Goal: Information Seeking & Learning: Learn about a topic

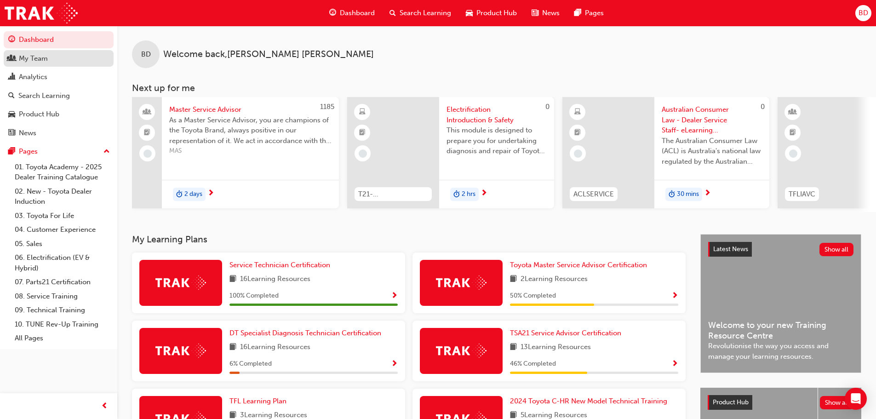
click at [25, 57] on div "My Team" at bounding box center [33, 58] width 29 height 11
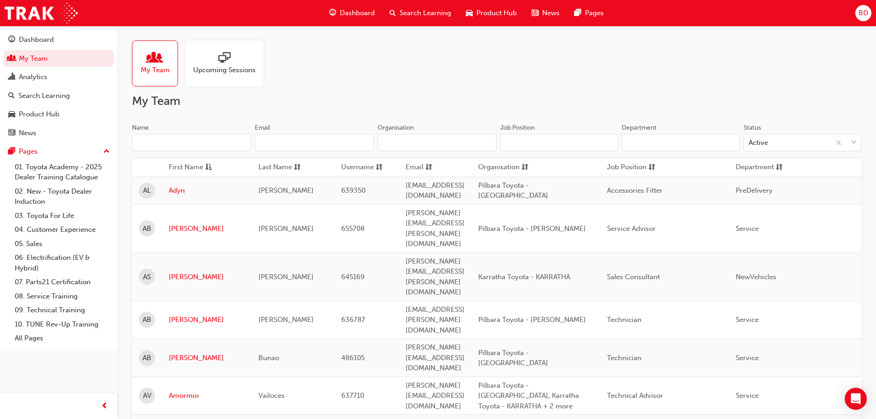
click at [149, 64] on span "people-icon" at bounding box center [155, 58] width 12 height 13
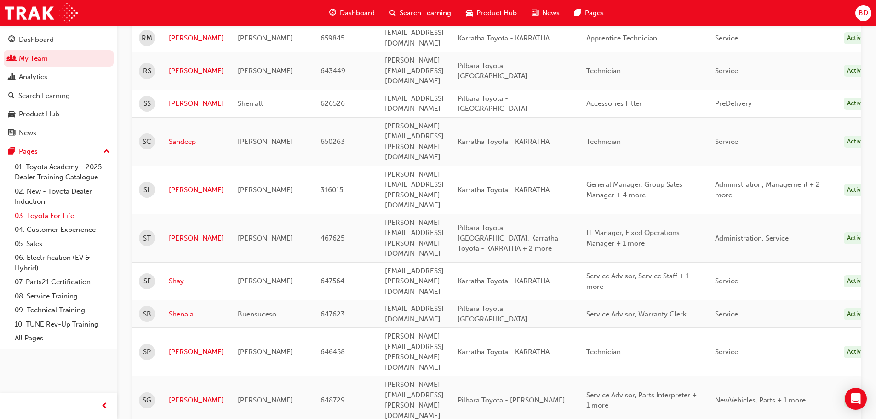
scroll to position [590, 0]
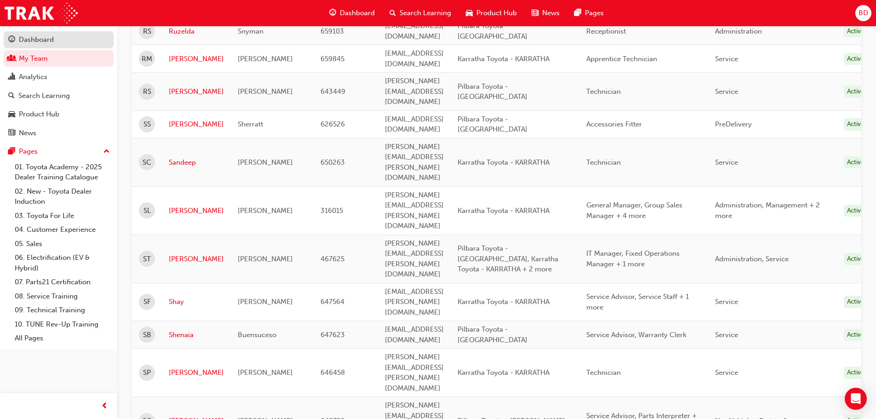
click at [39, 43] on div "Dashboard" at bounding box center [36, 39] width 35 height 11
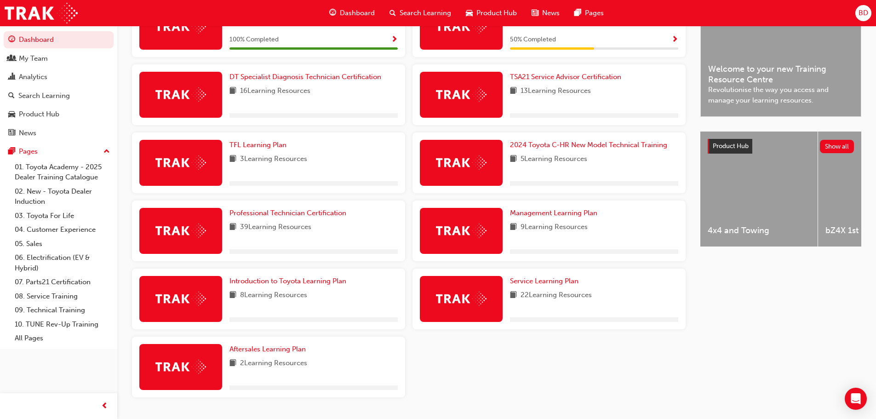
scroll to position [283, 0]
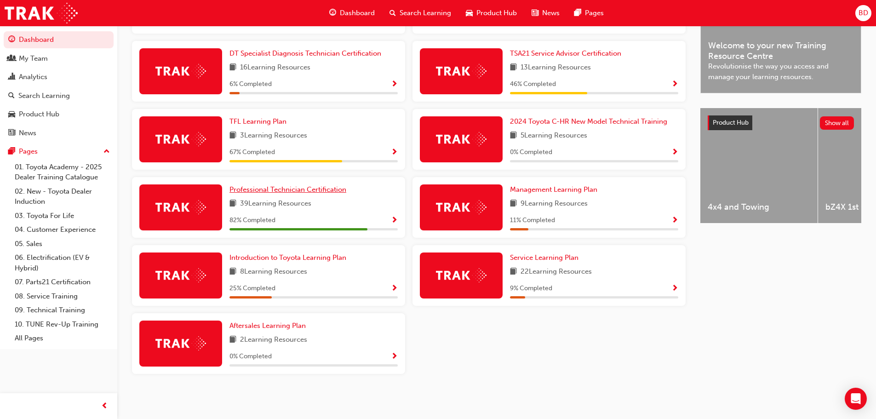
click at [340, 189] on span "Professional Technician Certification" at bounding box center [287, 189] width 117 height 8
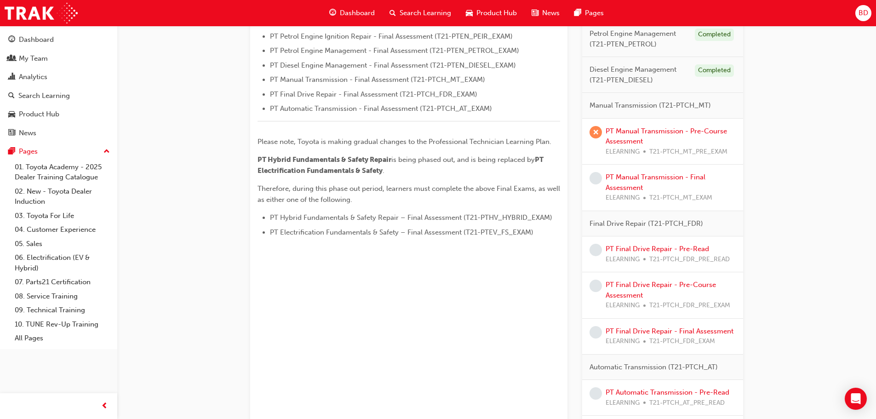
scroll to position [368, 0]
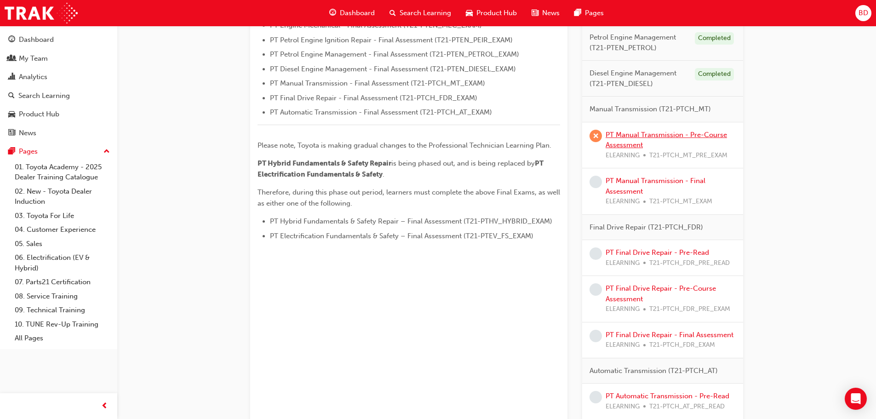
click at [614, 131] on link "PT Manual Transmission - Pre-Course Assessment" at bounding box center [665, 140] width 121 height 19
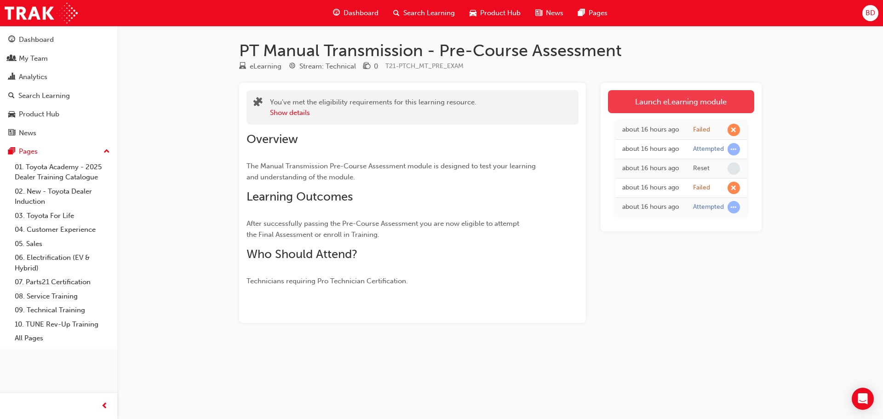
click at [637, 98] on link "Launch eLearning module" at bounding box center [681, 101] width 146 height 23
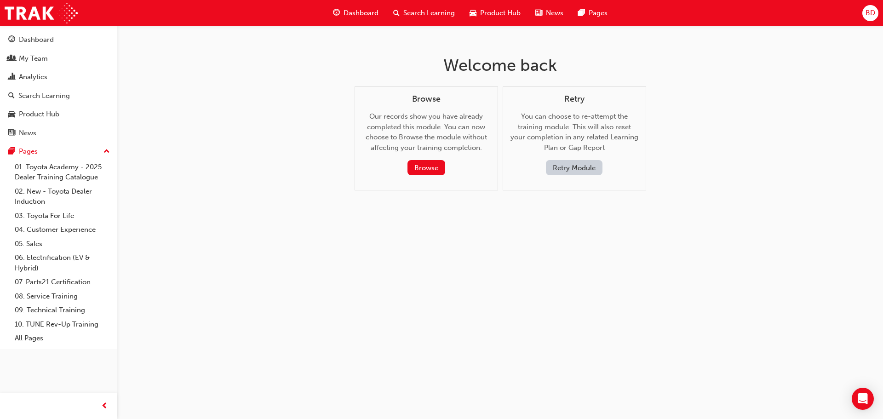
click at [562, 166] on button "Retry Module" at bounding box center [574, 167] width 57 height 15
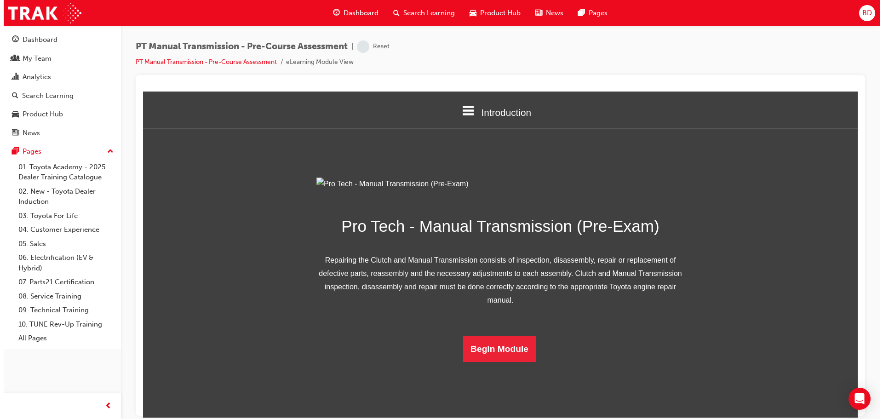
scroll to position [46, 0]
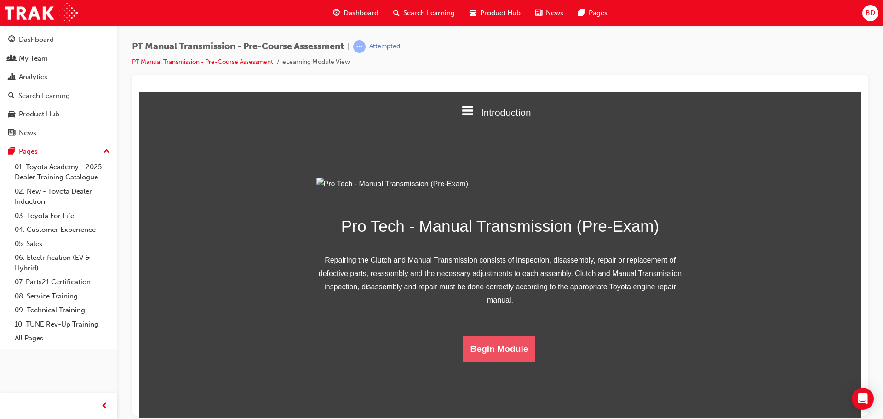
click at [502, 361] on button "Begin Module" at bounding box center [499, 349] width 73 height 26
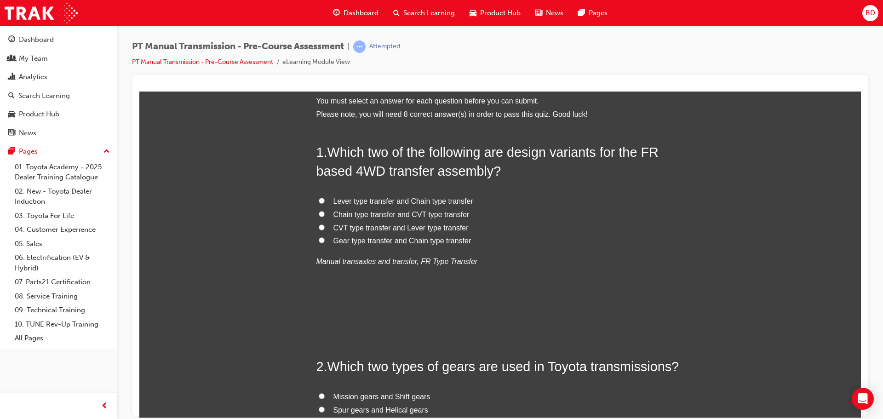
scroll to position [0, 0]
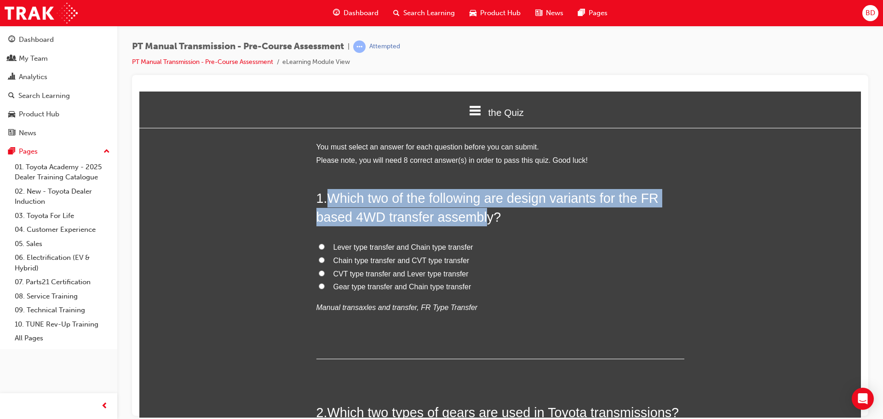
drag, startPoint x: 330, startPoint y: 197, endPoint x: 478, endPoint y: 215, distance: 149.9
click at [478, 215] on span "Which two of the following are design variants for the FR based 4WD transfer as…" at bounding box center [487, 206] width 342 height 33
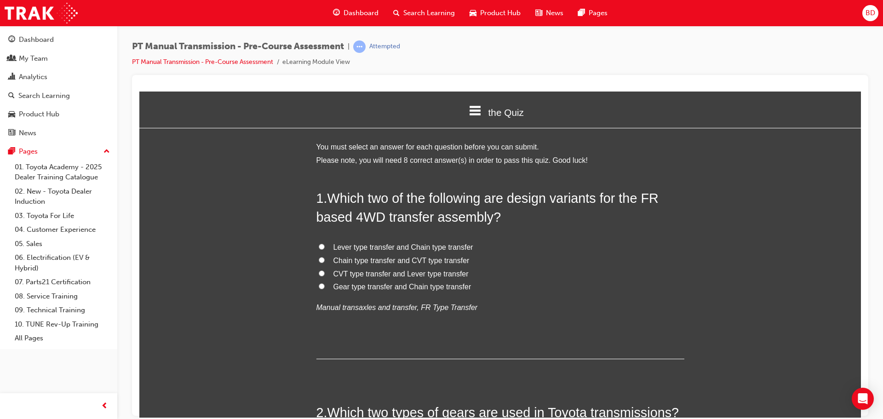
click at [658, 165] on li "Please note, you will need 8 correct answer(s) in order to pass this quiz. Good…" at bounding box center [500, 160] width 368 height 13
click at [322, 287] on label "Gear type transfer and Chain type transfer" at bounding box center [500, 286] width 368 height 13
click at [322, 287] on input "Gear type transfer and Chain type transfer" at bounding box center [322, 286] width 6 height 6
radio input "true"
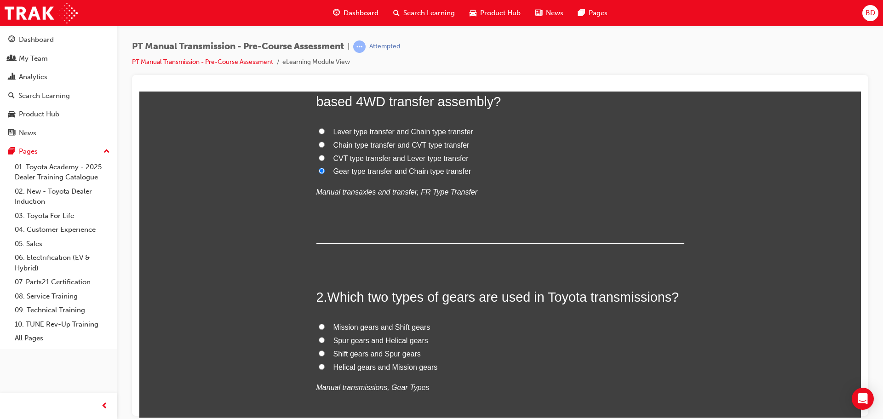
scroll to position [184, 0]
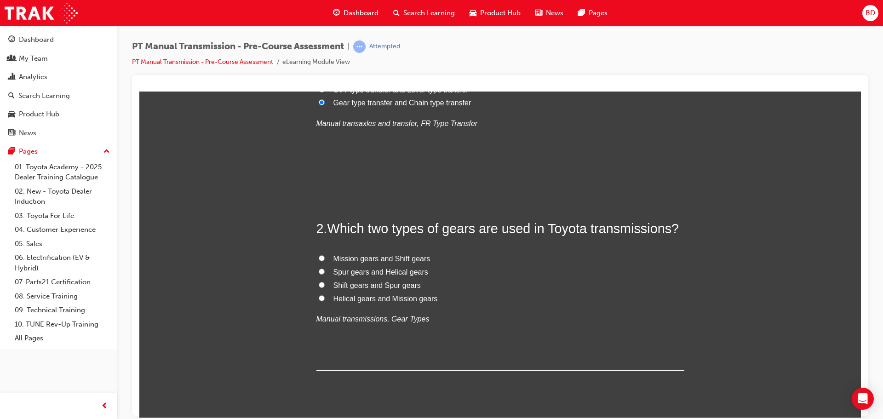
click at [319, 269] on input "Spur gears and Helical gears" at bounding box center [322, 271] width 6 height 6
radio input "true"
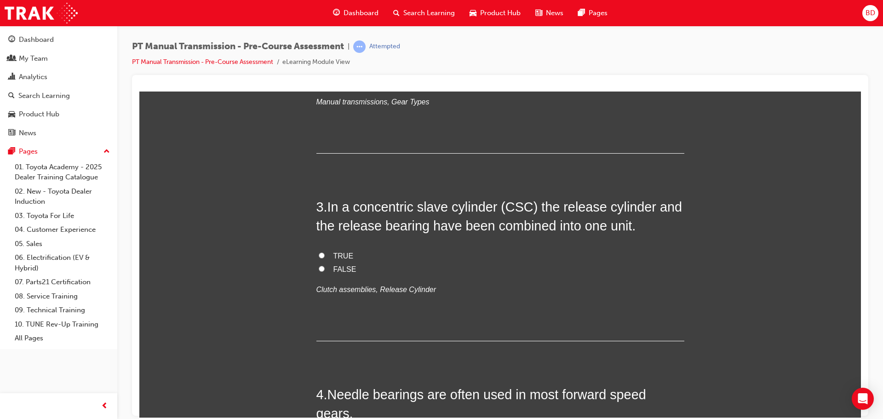
scroll to position [414, 0]
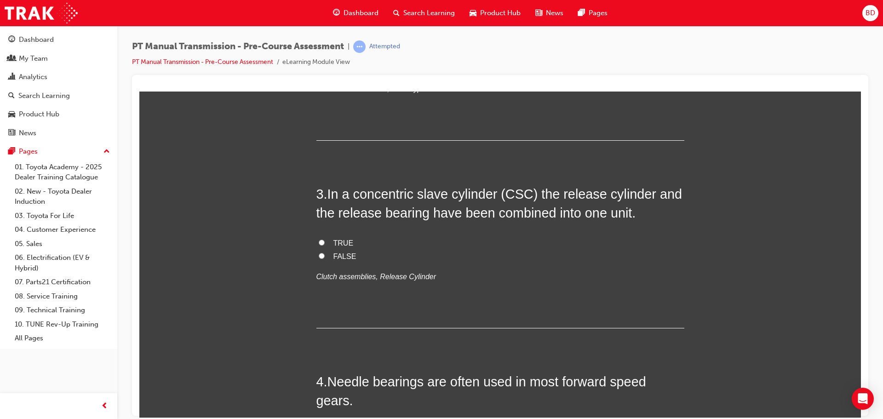
click at [333, 239] on span "TRUE" at bounding box center [343, 243] width 20 height 8
click at [319, 240] on input "TRUE" at bounding box center [322, 242] width 6 height 6
radio input "true"
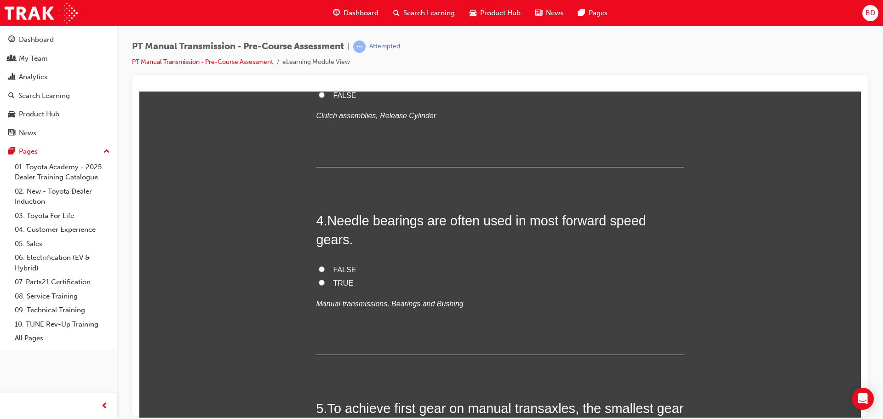
scroll to position [598, 0]
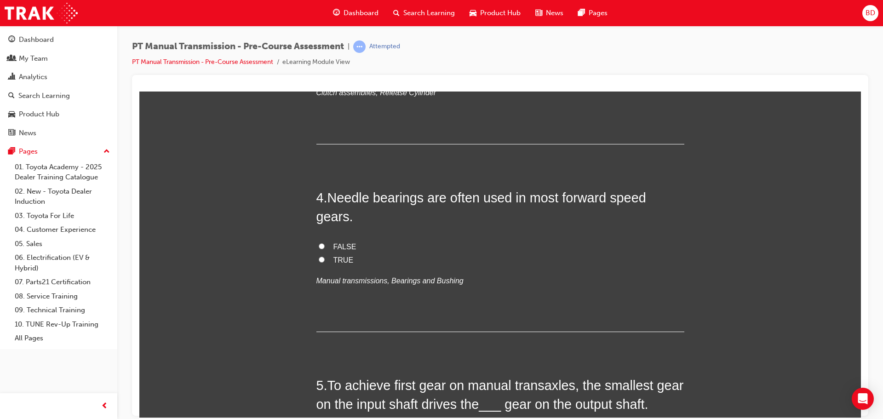
click at [320, 256] on input "TRUE" at bounding box center [322, 259] width 6 height 6
radio input "true"
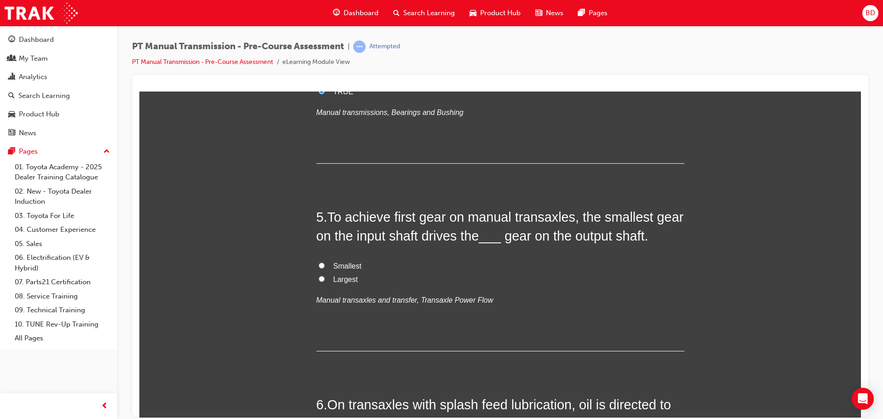
scroll to position [781, 0]
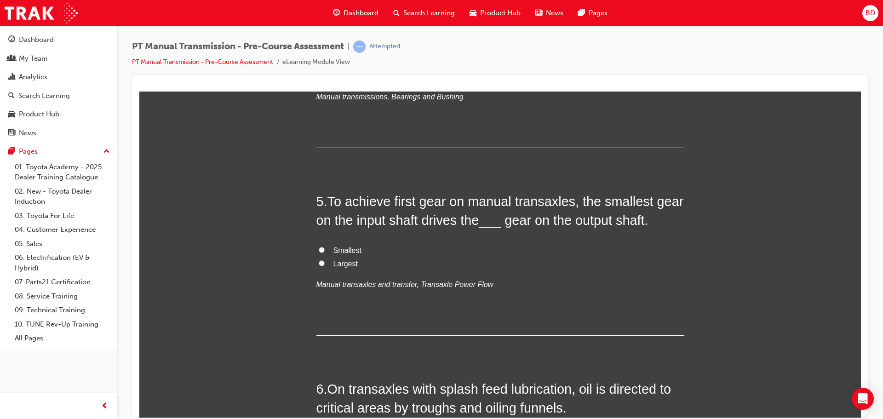
click at [319, 260] on input "Largest" at bounding box center [322, 263] width 6 height 6
radio input "true"
click at [319, 260] on input "Largest" at bounding box center [322, 263] width 6 height 6
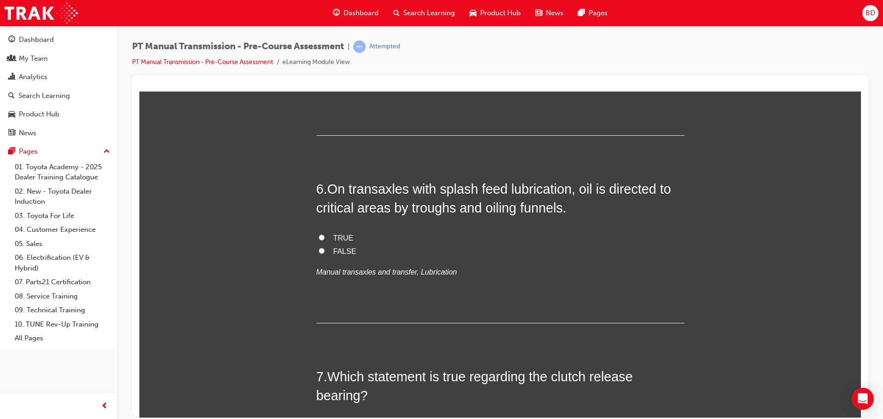
scroll to position [965, 0]
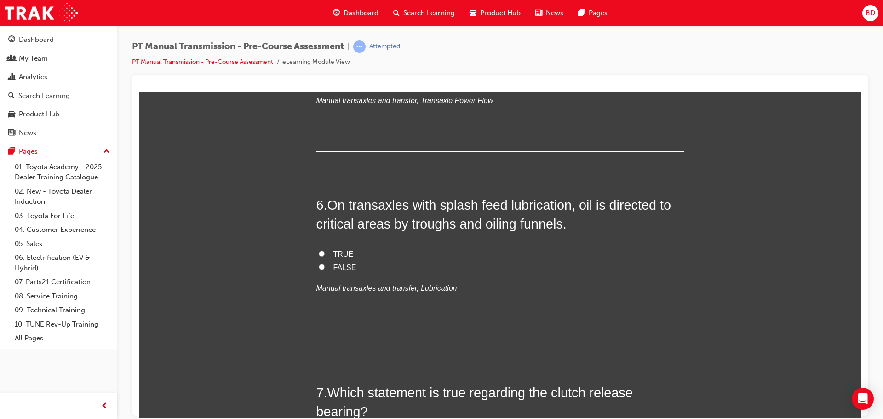
click at [319, 247] on label "TRUE" at bounding box center [500, 253] width 368 height 13
click at [319, 250] on input "TRUE" at bounding box center [322, 253] width 6 height 6
radio input "true"
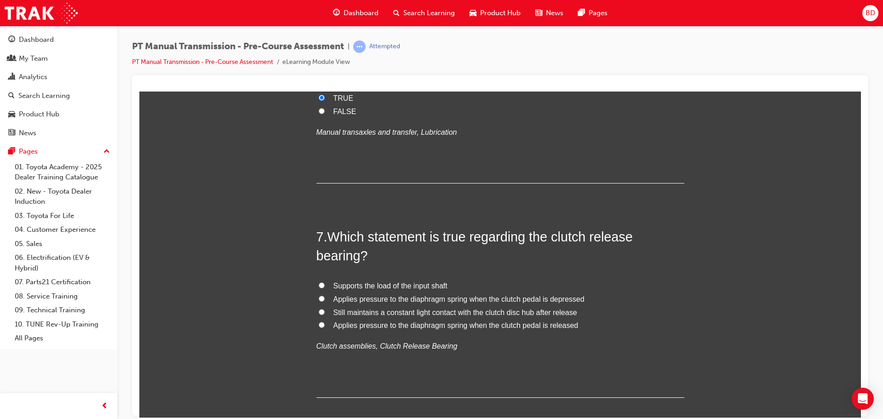
scroll to position [1149, 0]
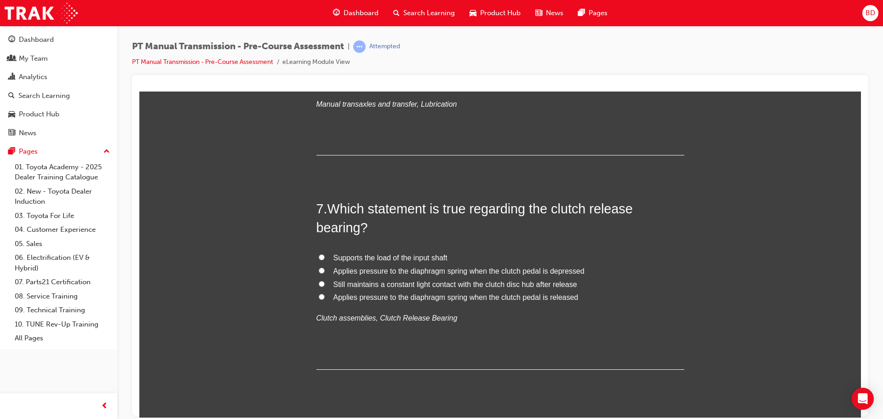
click at [319, 293] on input "Applies pressure to the diaphragm spring when the clutch pedal is released" at bounding box center [322, 296] width 6 height 6
radio input "true"
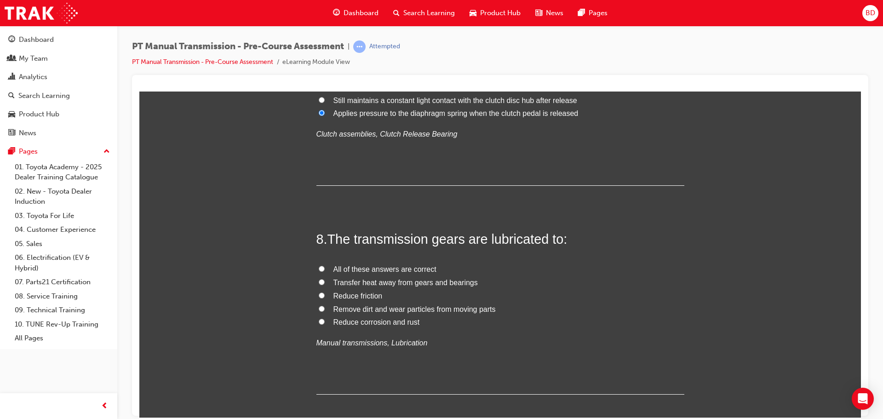
scroll to position [1379, 0]
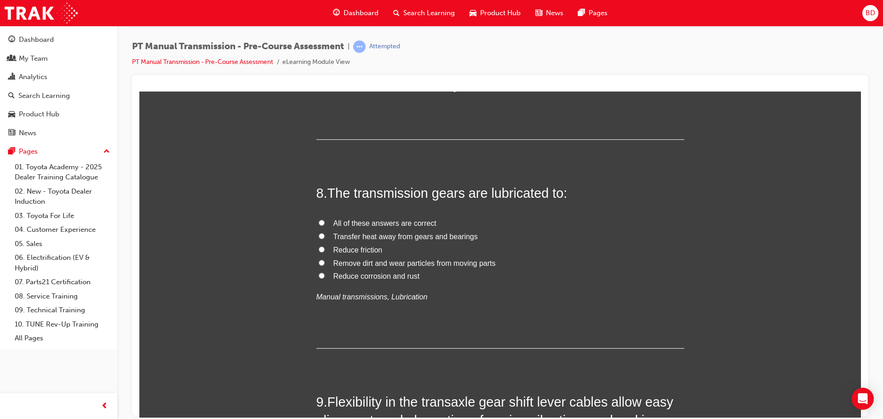
click at [319, 219] on input "All of these answers are correct" at bounding box center [322, 222] width 6 height 6
radio input "true"
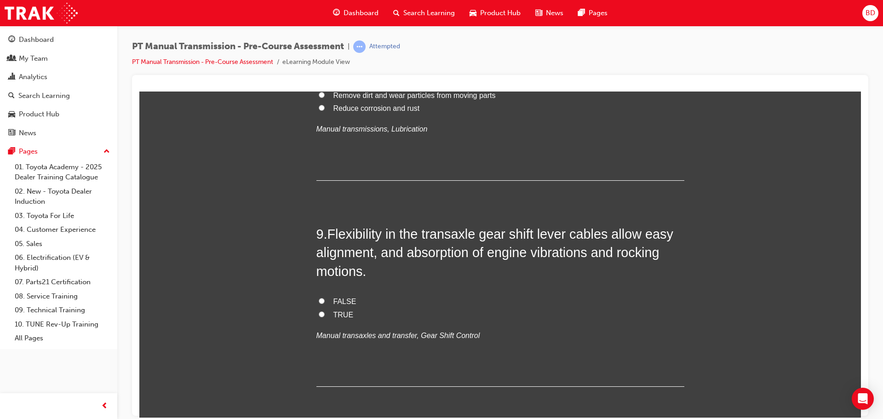
scroll to position [1563, 0]
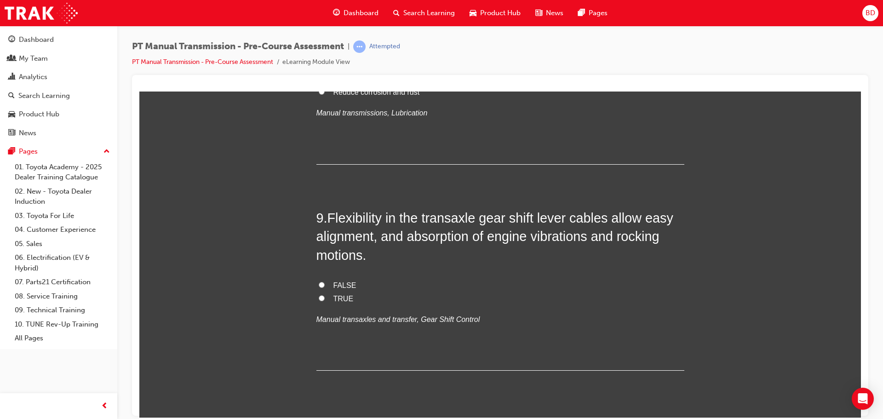
click at [319, 295] on input "TRUE" at bounding box center [322, 298] width 6 height 6
radio input "true"
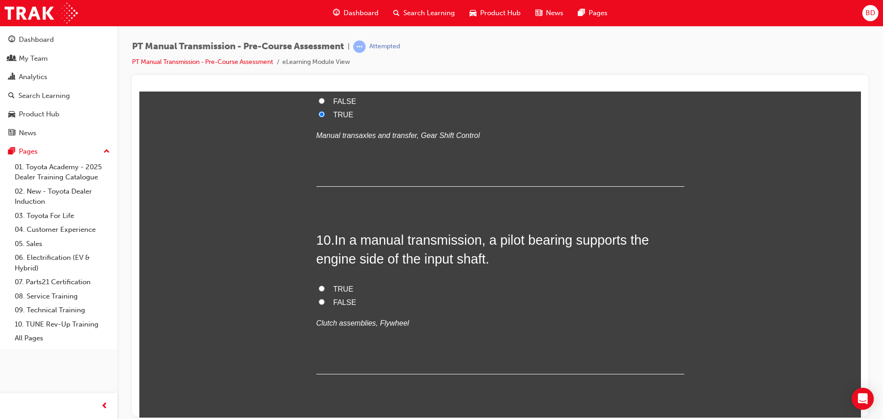
scroll to position [1754, 0]
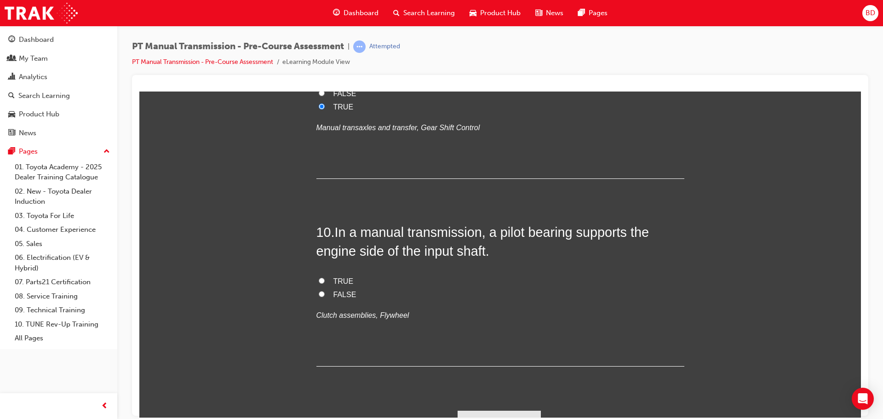
click at [319, 277] on input "TRUE" at bounding box center [322, 280] width 6 height 6
radio input "true"
click at [484, 410] on button "Submit Answers" at bounding box center [499, 423] width 84 height 26
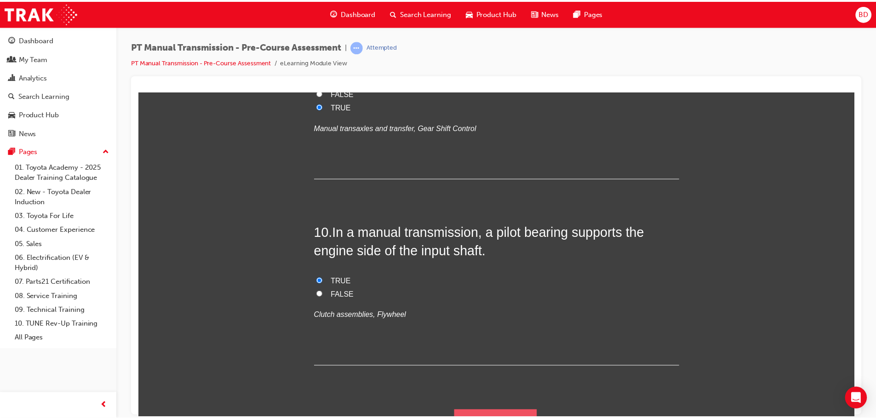
scroll to position [0, 0]
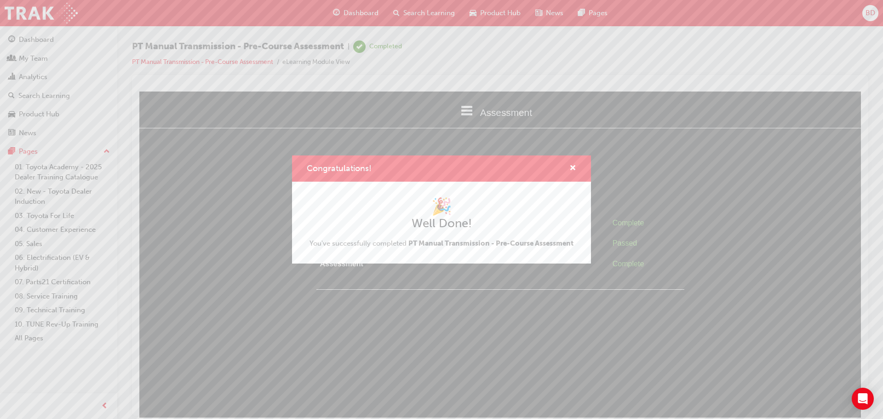
click at [663, 161] on div "Congratulations! 🎉 Well Done! You've successfully completed PT Manual Transmiss…" at bounding box center [441, 209] width 883 height 419
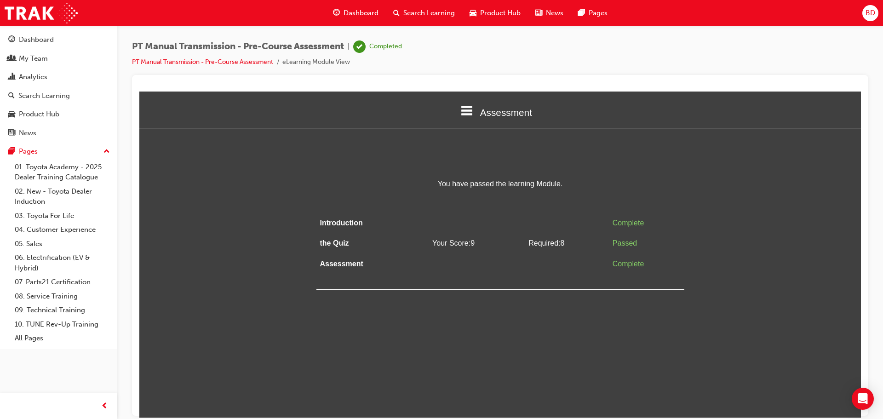
click at [617, 168] on div "Assessment Introduction the Quiz Assessment You have passed the learning Module…" at bounding box center [499, 190] width 721 height 198
click at [494, 166] on div "Assessment Introduction the Quiz Assessment You have passed the learning Module…" at bounding box center [499, 190] width 721 height 198
click at [25, 39] on div "Dashboard" at bounding box center [36, 39] width 35 height 11
